Goal: Obtain resource: Obtain resource

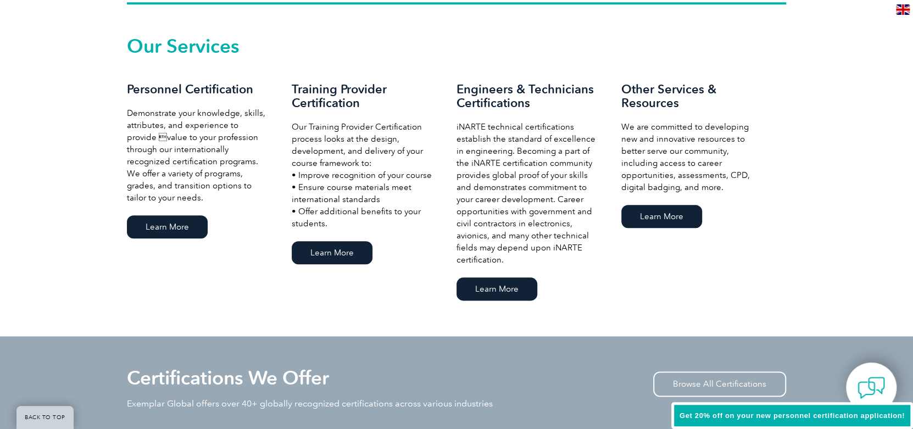
scroll to position [765, 0]
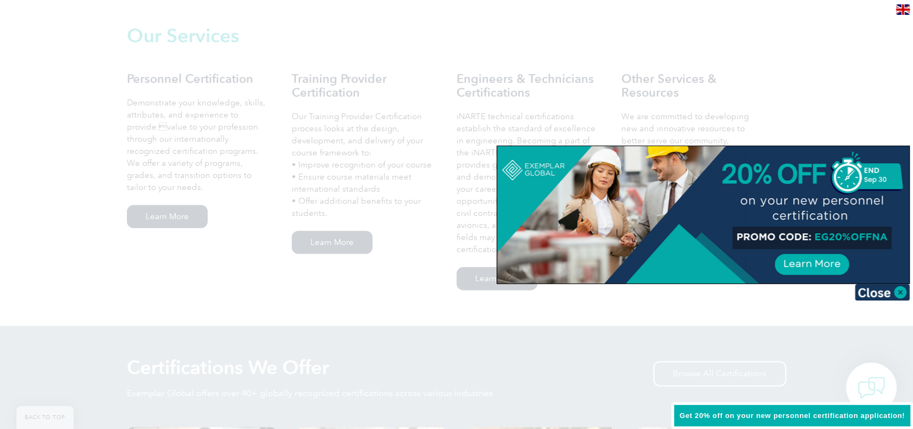
drag, startPoint x: 919, startPoint y: 37, endPoint x: 919, endPoint y: 141, distance: 103.8
click at [898, 292] on img at bounding box center [882, 292] width 55 height 16
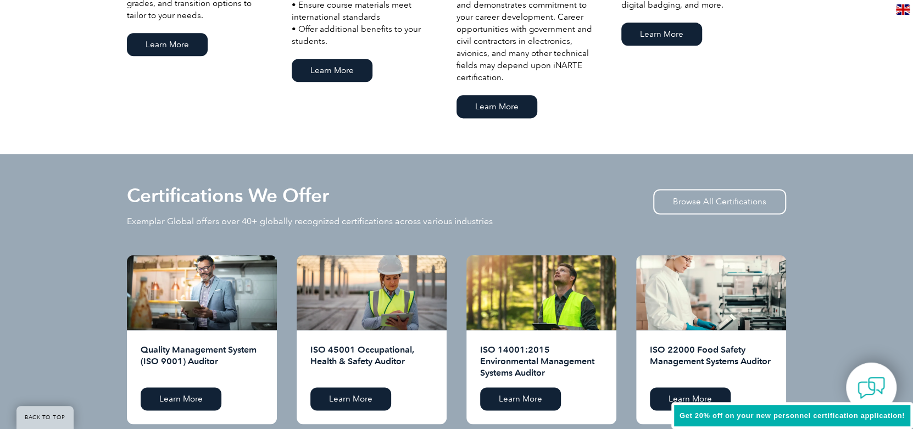
scroll to position [1163, 0]
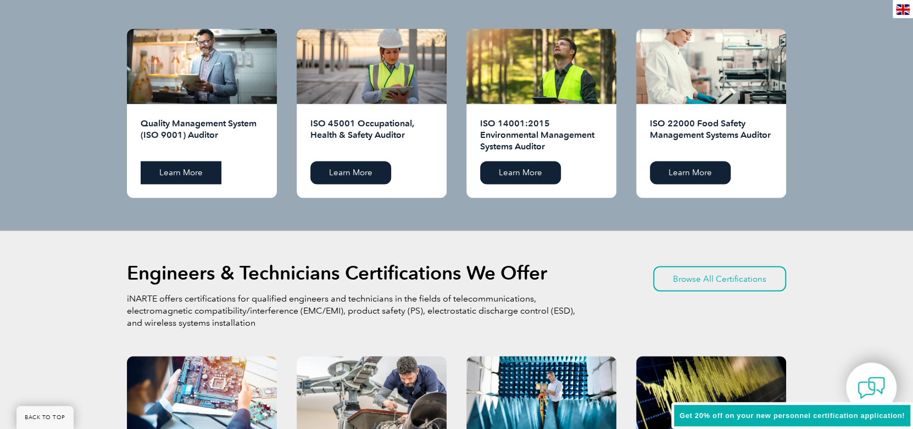
click at [166, 171] on link "Learn More" at bounding box center [181, 172] width 81 height 23
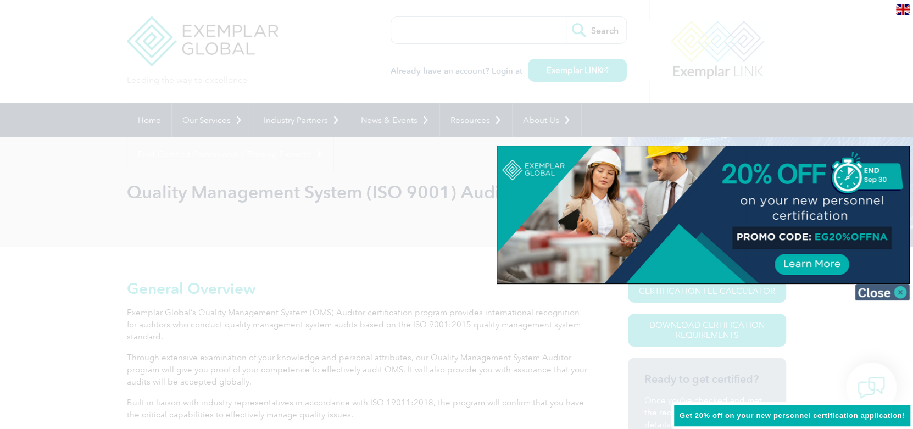
click at [903, 293] on img at bounding box center [882, 292] width 55 height 16
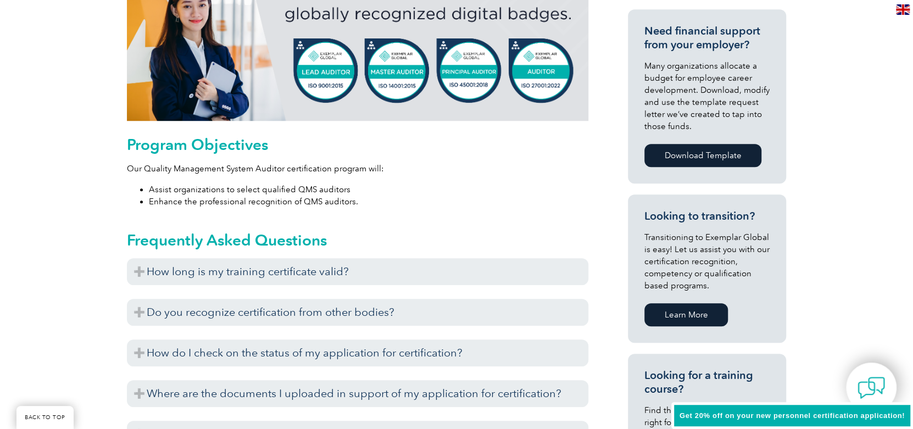
scroll to position [553, 0]
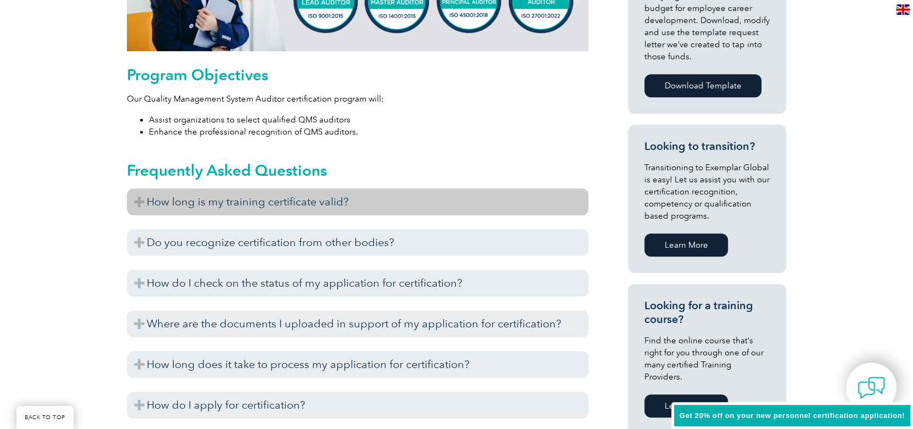
click at [497, 198] on h3 "How long is my training certificate valid?" at bounding box center [357, 201] width 461 height 27
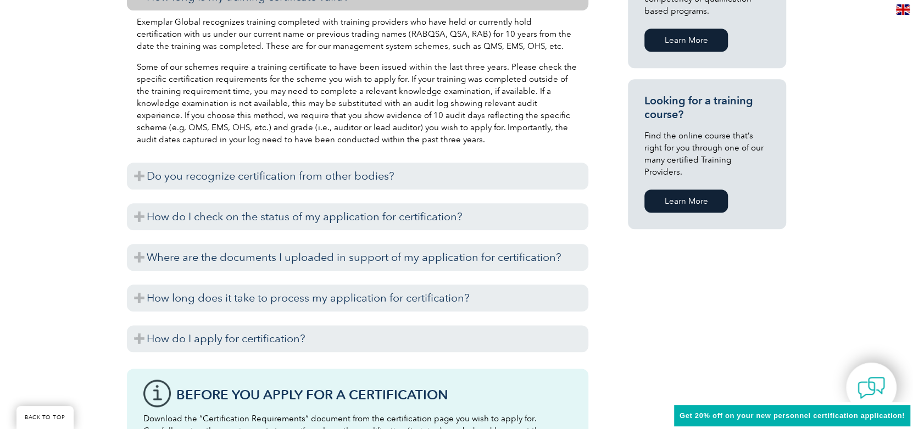
scroll to position [795, 0]
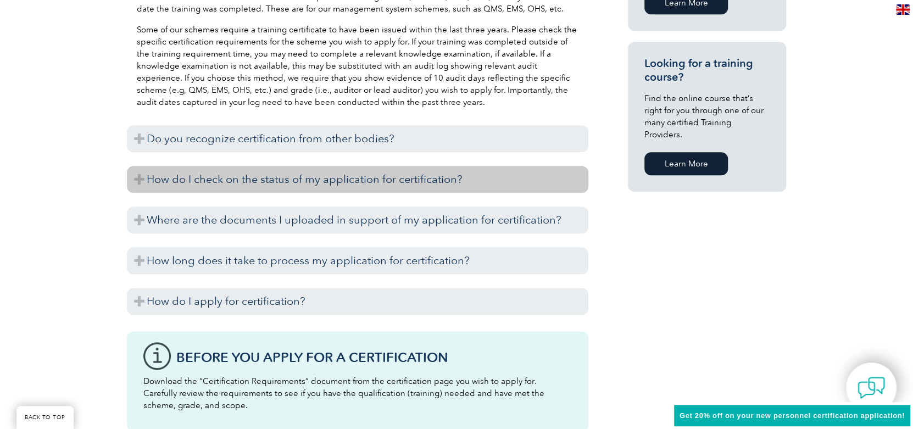
click at [415, 183] on h3 "How do I check on the status of my application for certification?" at bounding box center [357, 179] width 461 height 27
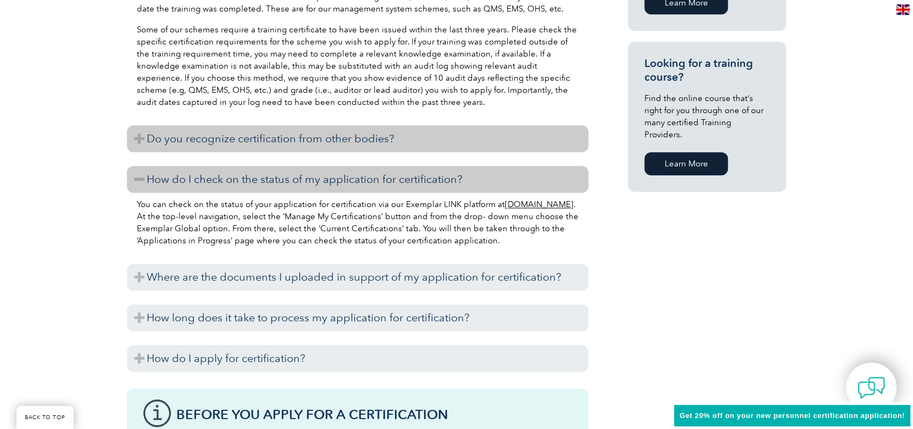
click at [433, 137] on h3 "Do you recognize certification from other bodies?" at bounding box center [357, 138] width 461 height 27
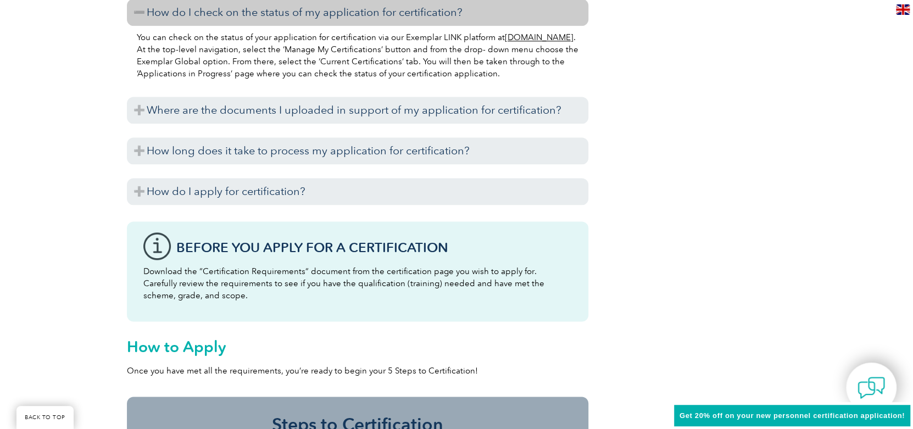
scroll to position [992, 0]
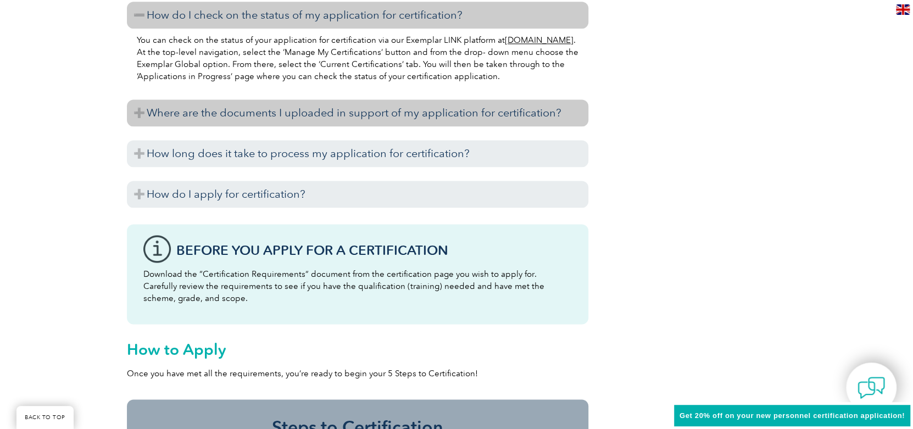
click at [540, 110] on h3 "Where are the documents I uploaded in support of my application for certificati…" at bounding box center [357, 112] width 461 height 27
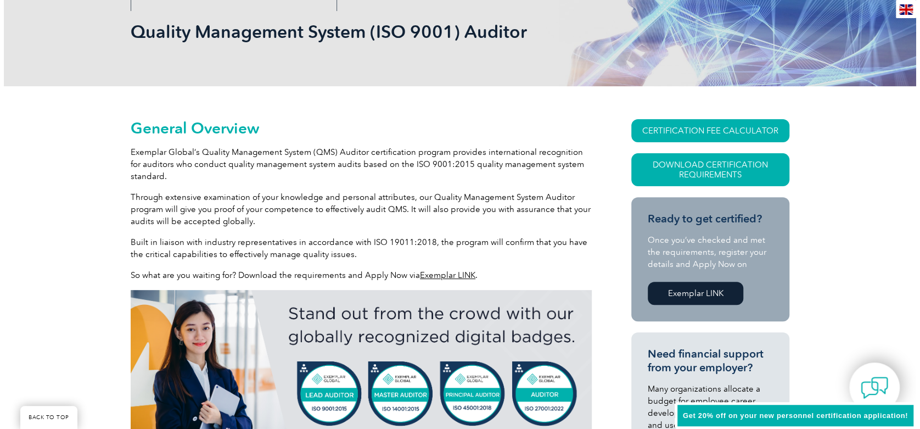
scroll to position [163, 0]
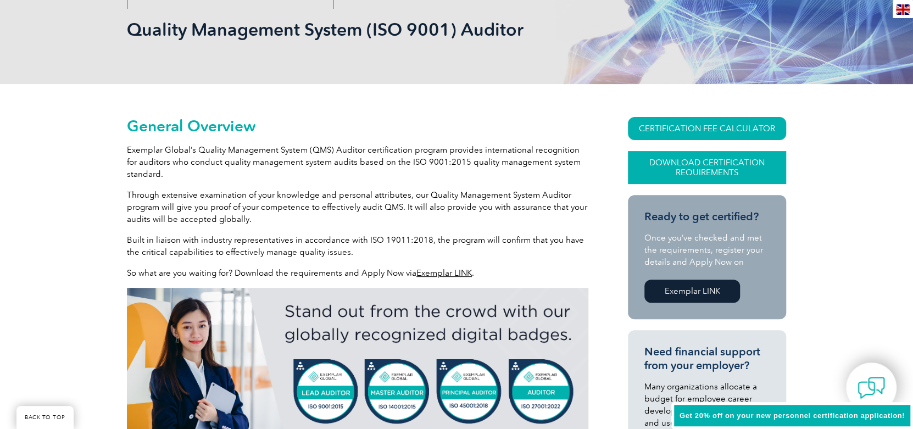
click at [662, 161] on link "Download Certification Requirements" at bounding box center [707, 167] width 158 height 33
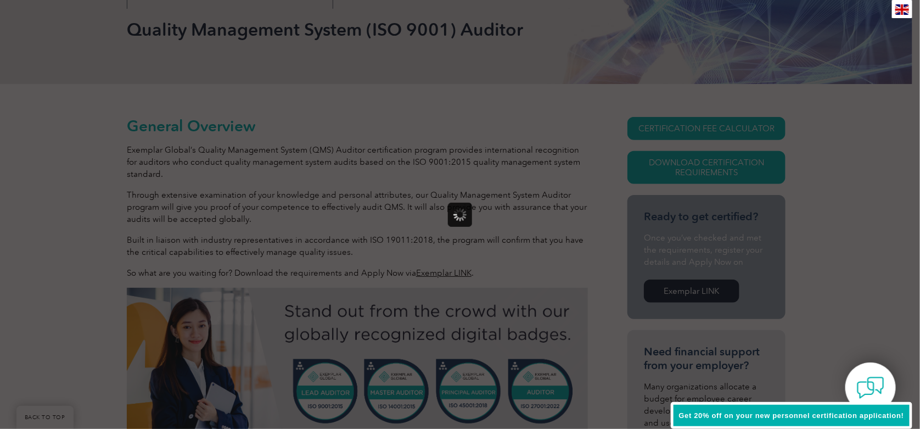
scroll to position [0, 0]
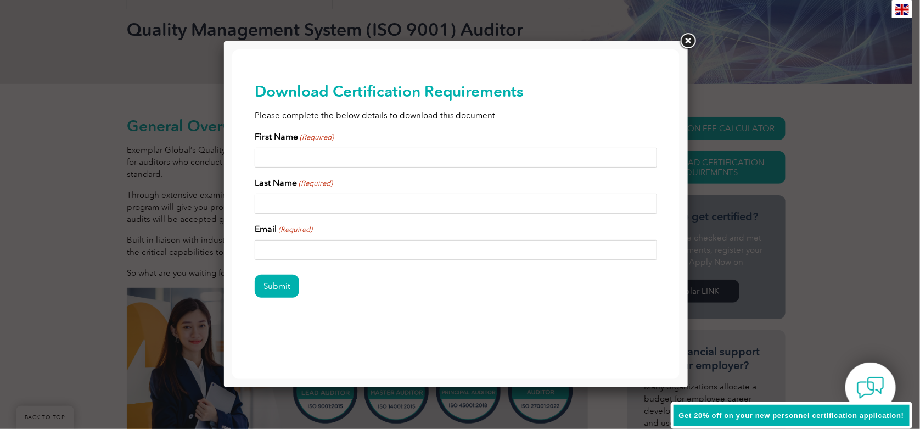
click at [402, 155] on input "First Name (Required)" at bounding box center [455, 157] width 403 height 20
type input "MUHAMAD"
type input "RAZAK"
type input "[EMAIL_ADDRESS][DOMAIN_NAME]"
type input "M"
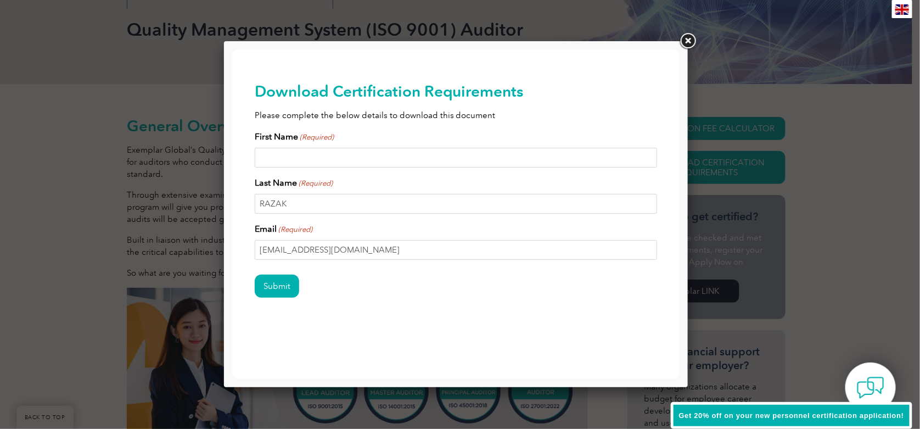
type input "z"
type input "ZULHUSNI"
click at [278, 282] on input "Submit" at bounding box center [276, 285] width 44 height 23
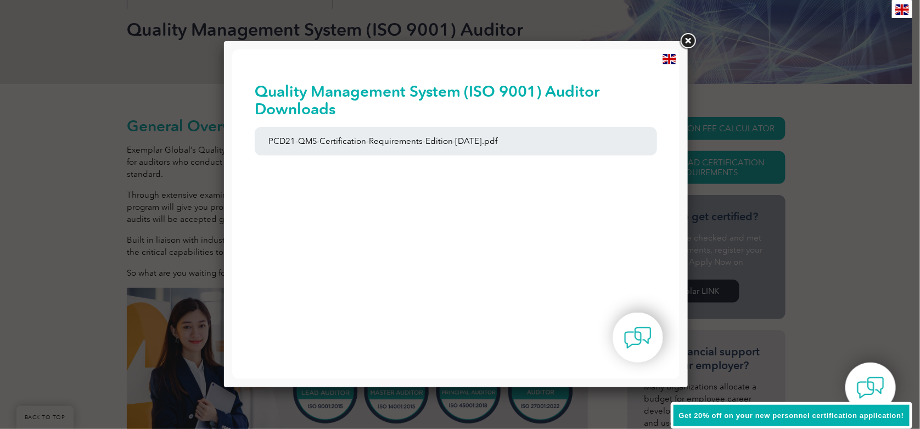
click at [686, 38] on link at bounding box center [688, 41] width 20 height 20
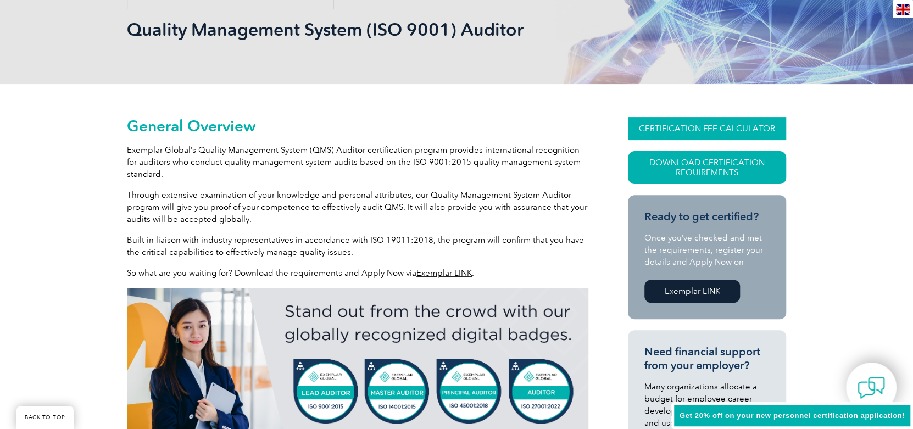
click at [762, 120] on link "CERTIFICATION FEE CALCULATOR" at bounding box center [707, 128] width 158 height 23
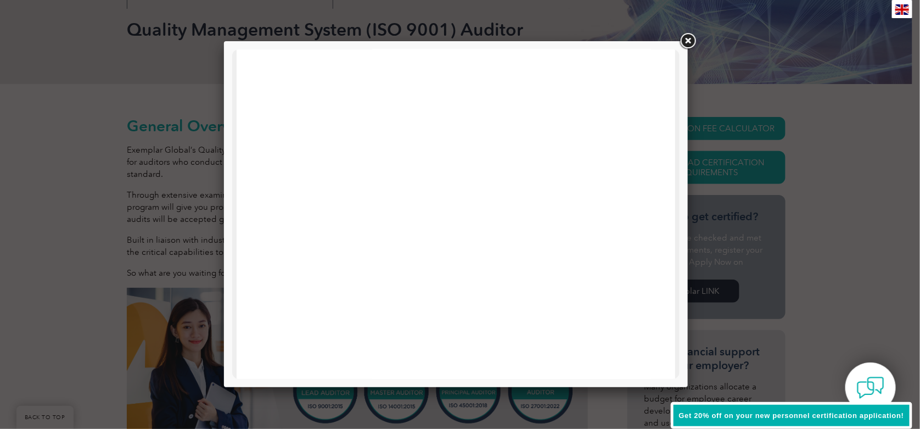
scroll to position [90, 0]
click at [686, 41] on link at bounding box center [688, 41] width 20 height 20
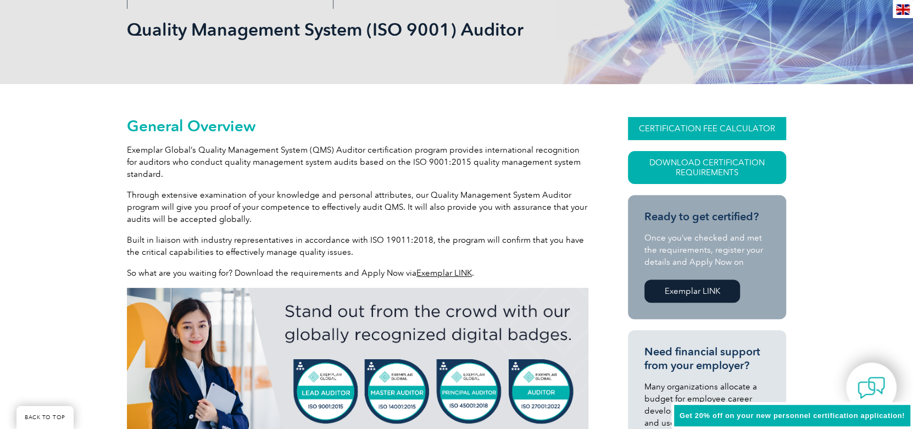
click at [678, 122] on link "CERTIFICATION FEE CALCULATOR" at bounding box center [707, 128] width 158 height 23
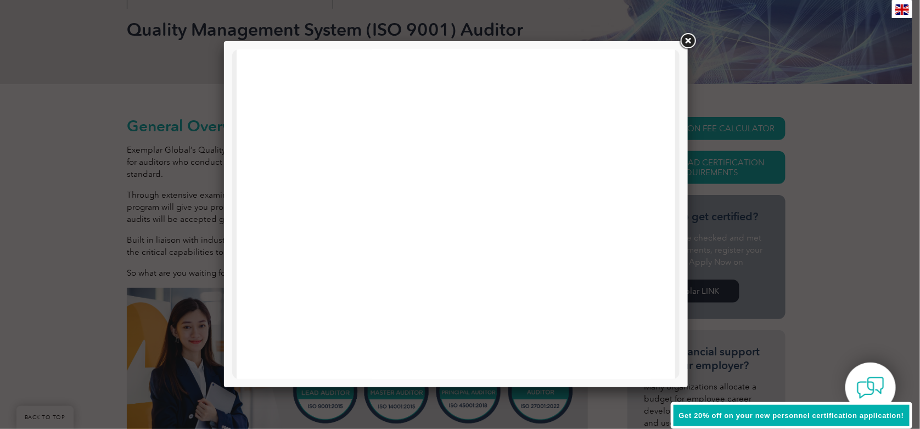
scroll to position [0, 0]
click at [686, 40] on link at bounding box center [688, 41] width 20 height 20
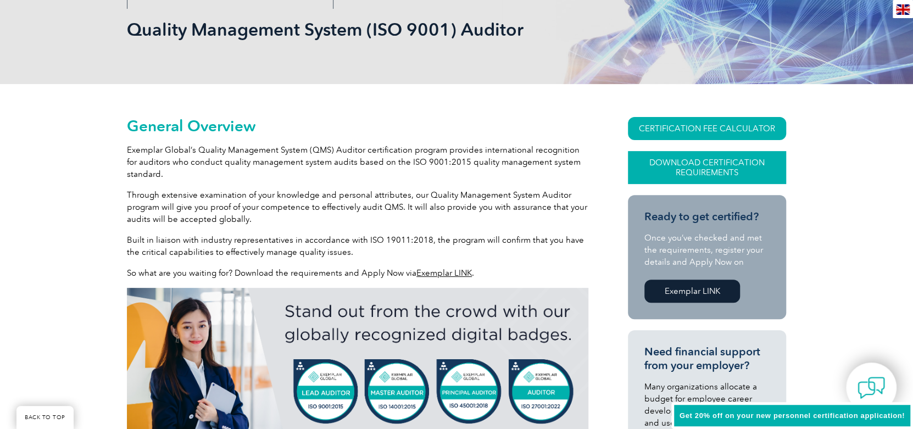
click at [713, 171] on link "Download Certification Requirements" at bounding box center [707, 167] width 158 height 33
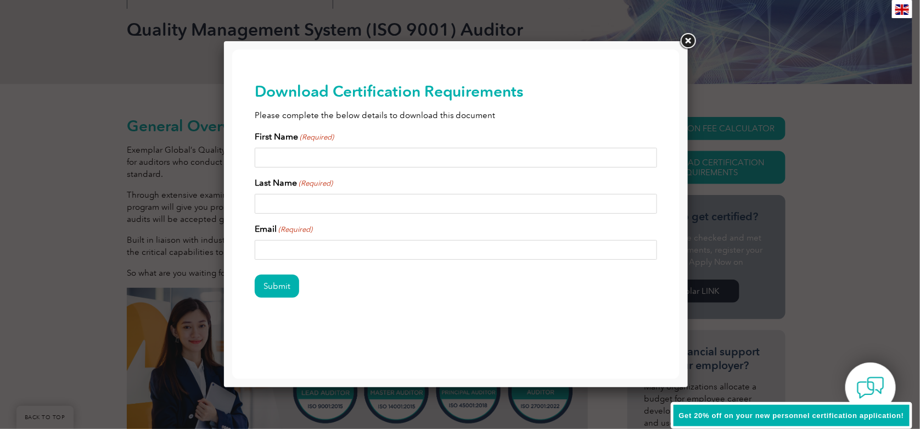
click at [371, 159] on input "First Name (Required)" at bounding box center [455, 157] width 403 height 20
type input "MUHAMAD"
type input "RAZAK"
type input "[EMAIL_ADDRESS][DOMAIN_NAME]"
type input "M"
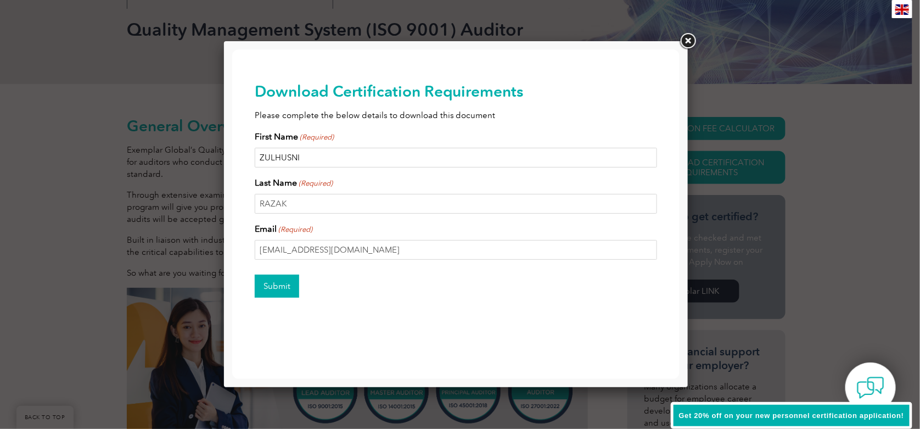
type input "ZULHUSNI"
click at [266, 278] on input "Submit" at bounding box center [276, 285] width 44 height 23
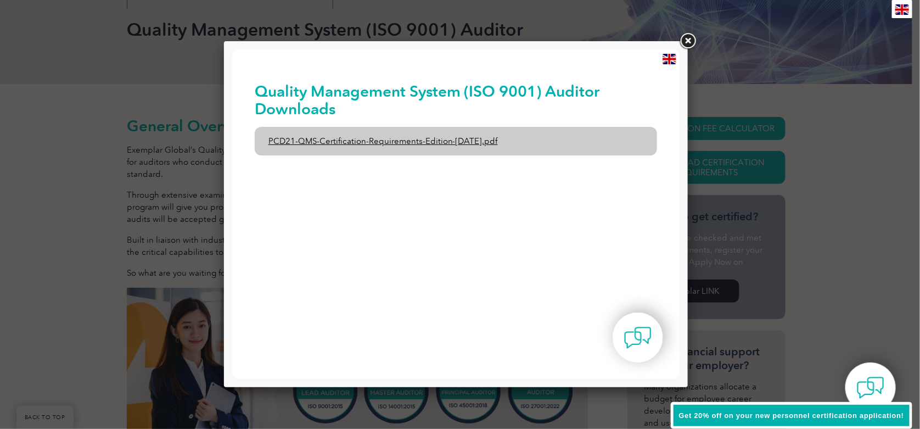
click at [480, 139] on link "PCD21-QMS-Certification-Requirements-Edition-[DATE].pdf" at bounding box center [455, 140] width 403 height 29
